Goal: Transaction & Acquisition: Purchase product/service

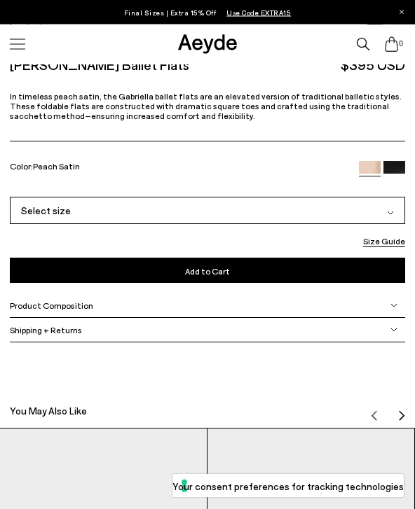
scroll to position [619, 0]
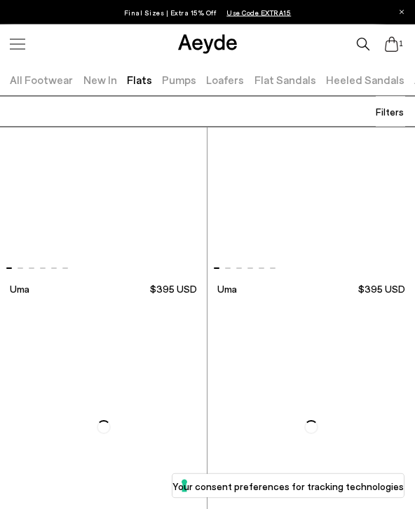
scroll to position [1494, 0]
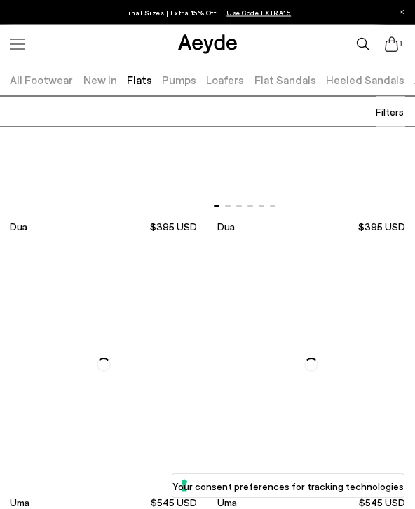
scroll to position [8191, 0]
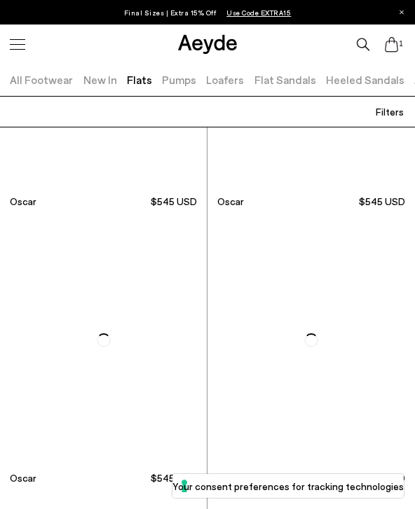
scroll to position [11252, 0]
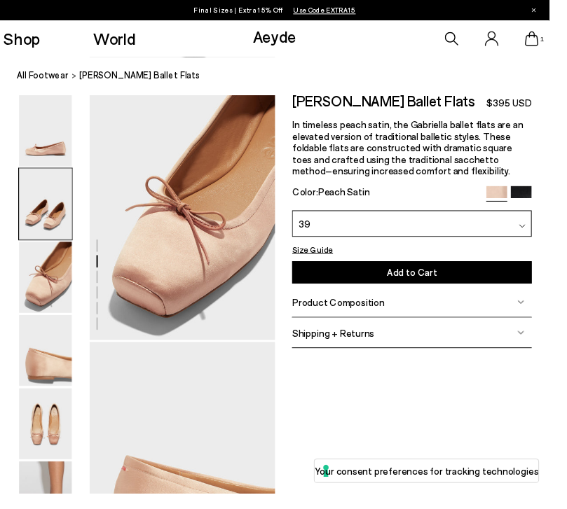
click at [53, 229] on img at bounding box center [47, 211] width 55 height 74
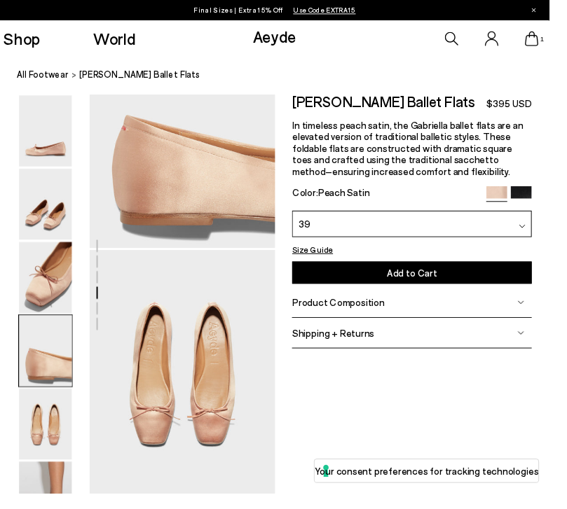
scroll to position [861, 0]
